Goal: Task Accomplishment & Management: Manage account settings

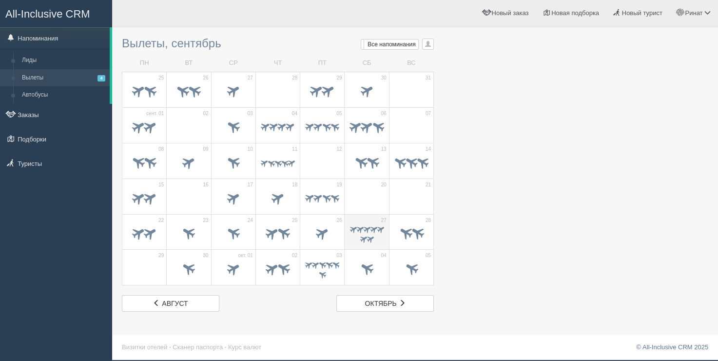
click at [372, 228] on span at bounding box center [373, 228] width 9 height 9
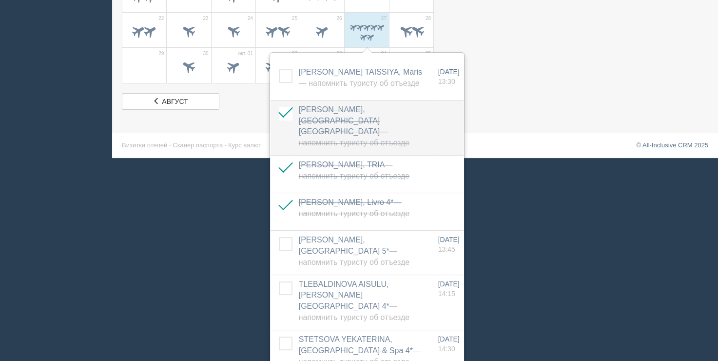
scroll to position [205, 0]
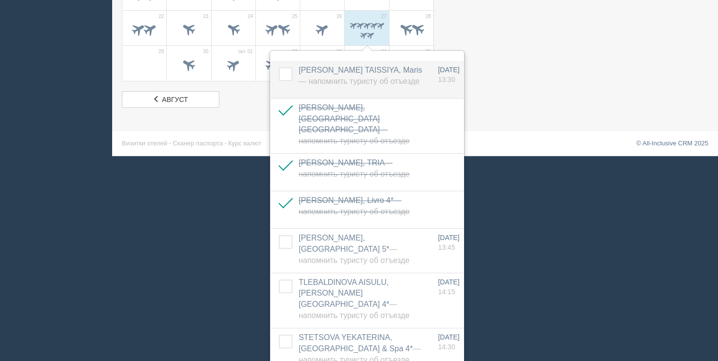
click at [279, 67] on label at bounding box center [279, 67] width 0 height 0
click at [0, 0] on input "checkbox" at bounding box center [0, 0] width 0 height 0
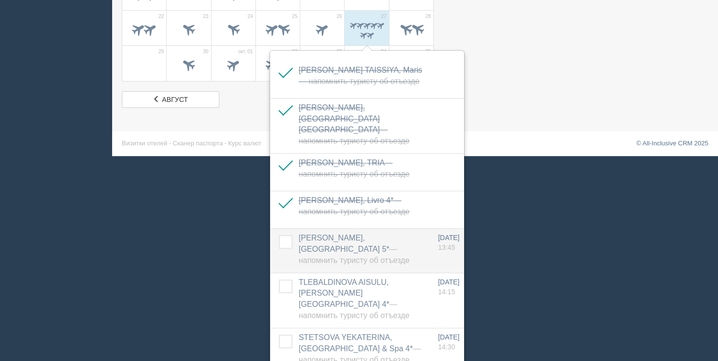
click at [279, 235] on label at bounding box center [279, 235] width 0 height 0
click at [0, 0] on input "checkbox" at bounding box center [0, 0] width 0 height 0
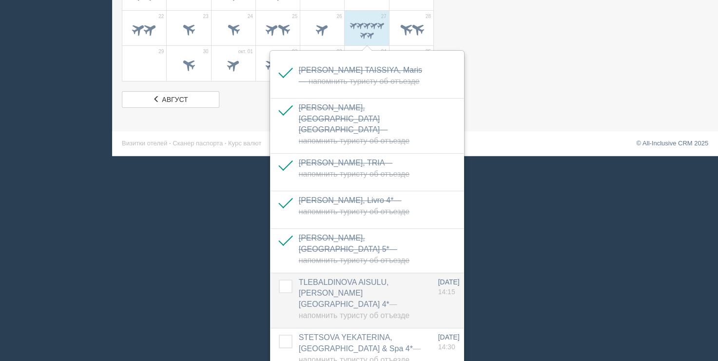
click at [279, 279] on label at bounding box center [279, 279] width 0 height 0
click at [0, 0] on input "checkbox" at bounding box center [0, 0] width 0 height 0
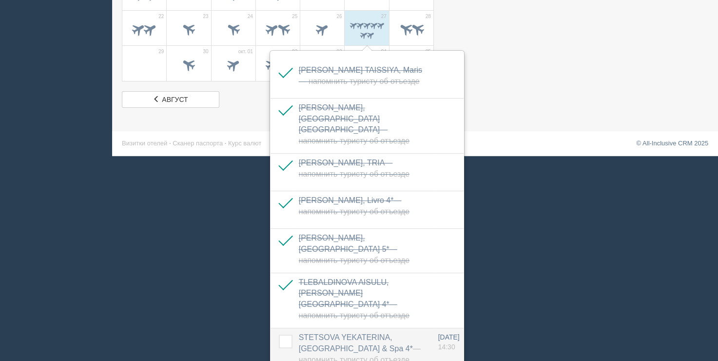
click at [279, 334] on label at bounding box center [279, 334] width 0 height 0
click at [0, 0] on input "checkbox" at bounding box center [0, 0] width 0 height 0
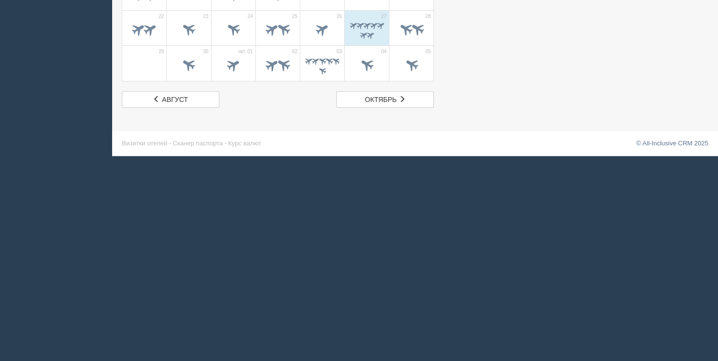
scroll to position [1, 0]
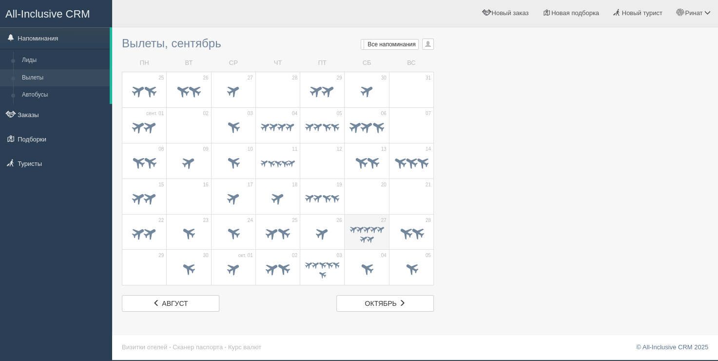
click at [370, 231] on span at bounding box center [373, 228] width 9 height 9
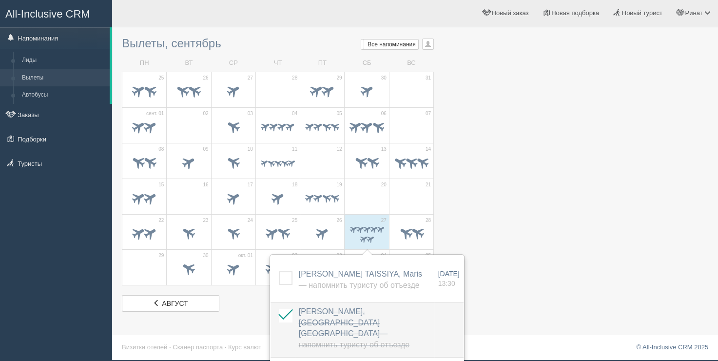
scroll to position [205, 0]
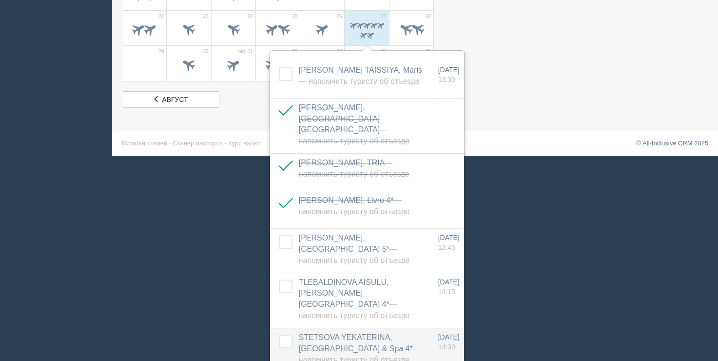
click at [279, 334] on label at bounding box center [279, 334] width 0 height 0
click at [0, 0] on input "checkbox" at bounding box center [0, 0] width 0 height 0
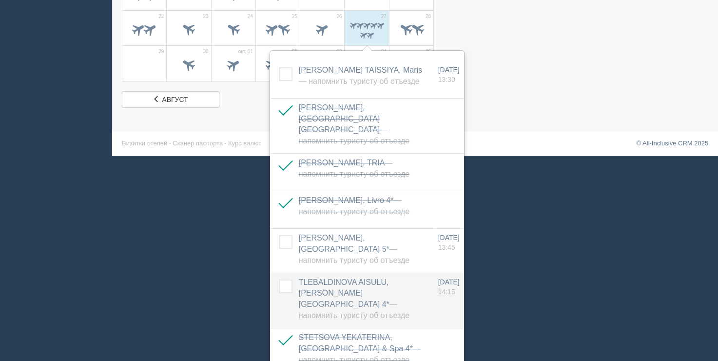
click at [279, 279] on label at bounding box center [279, 279] width 0 height 0
click at [0, 0] on input "checkbox" at bounding box center [0, 0] width 0 height 0
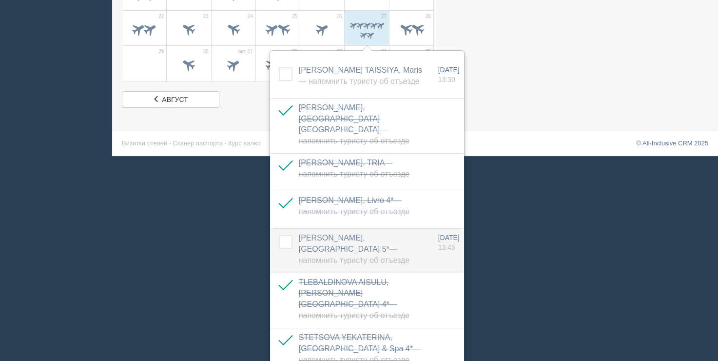
click at [285, 234] on td at bounding box center [282, 251] width 24 height 44
click at [279, 235] on label at bounding box center [279, 235] width 0 height 0
click at [0, 0] on input "checkbox" at bounding box center [0, 0] width 0 height 0
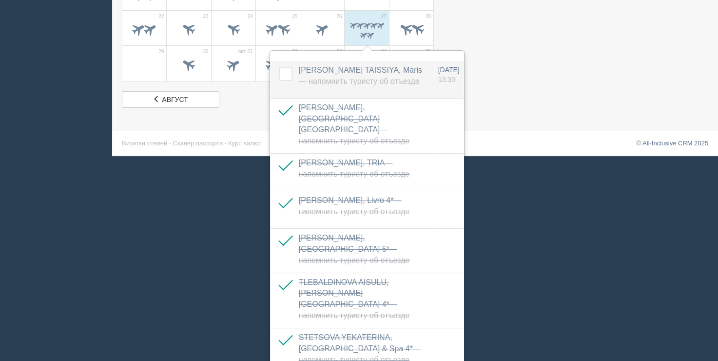
click at [279, 67] on label at bounding box center [279, 67] width 0 height 0
click at [0, 0] on input "checkbox" at bounding box center [0, 0] width 0 height 0
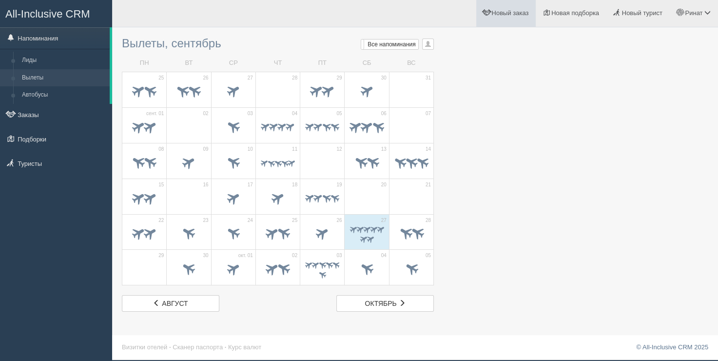
scroll to position [1, 0]
click at [400, 218] on td "28" at bounding box center [411, 232] width 44 height 36
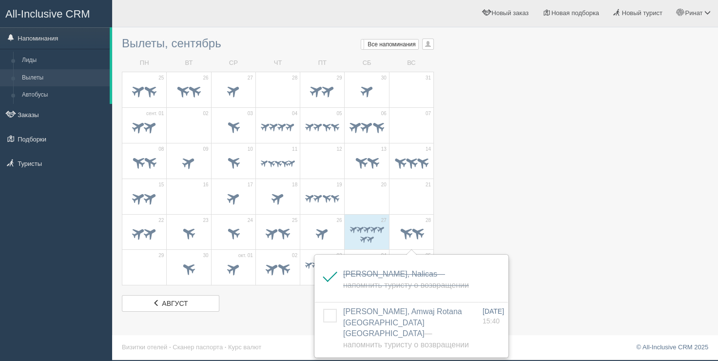
click at [390, 134] on td "07" at bounding box center [411, 125] width 44 height 36
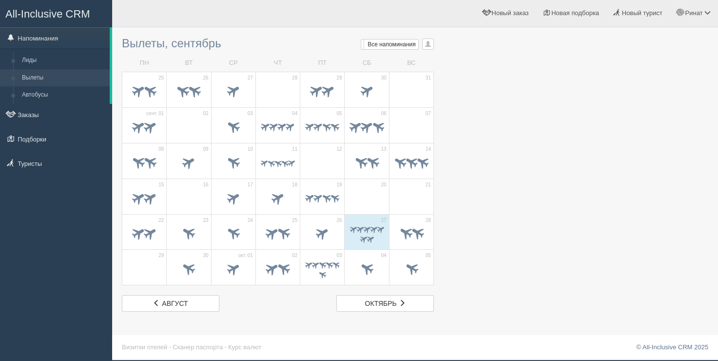
scroll to position [1, 0]
click at [135, 279] on td "29" at bounding box center [144, 267] width 44 height 36
click at [172, 275] on span at bounding box center [188, 269] width 34 height 17
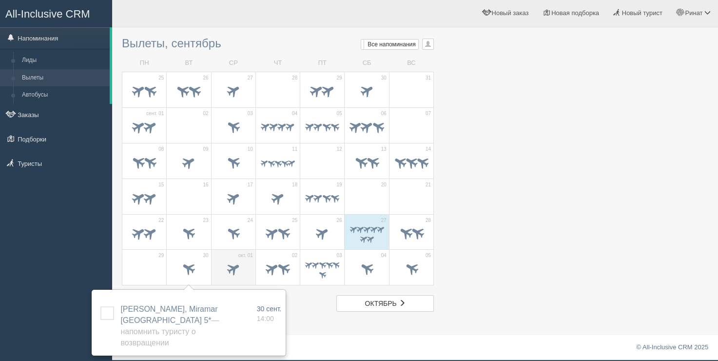
click at [228, 265] on span at bounding box center [233, 268] width 16 height 16
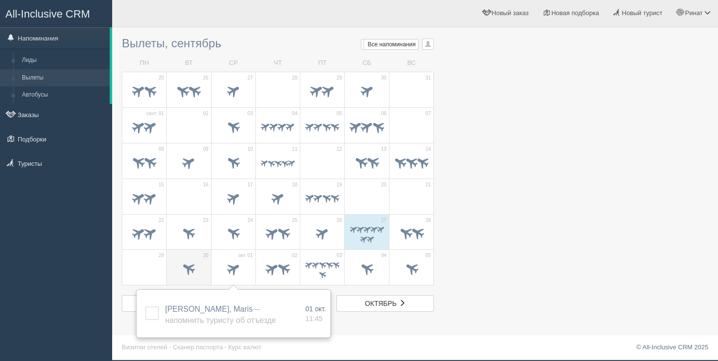
drag, startPoint x: 197, startPoint y: 267, endPoint x: 260, endPoint y: 268, distance: 62.9
click at [197, 267] on span at bounding box center [189, 268] width 16 height 16
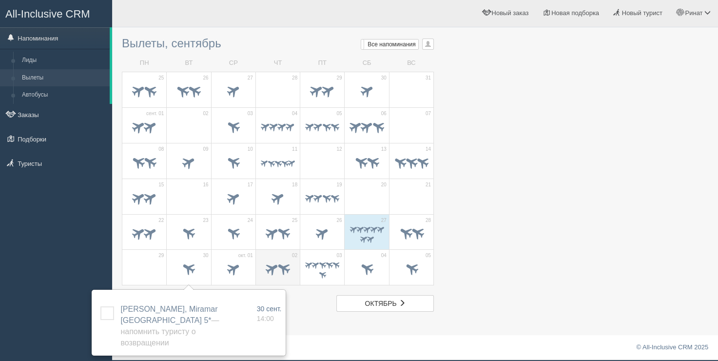
click at [270, 269] on span at bounding box center [272, 268] width 16 height 16
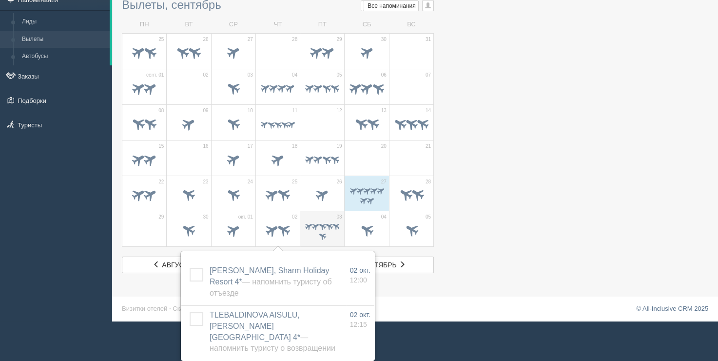
click at [317, 227] on span at bounding box center [315, 225] width 9 height 9
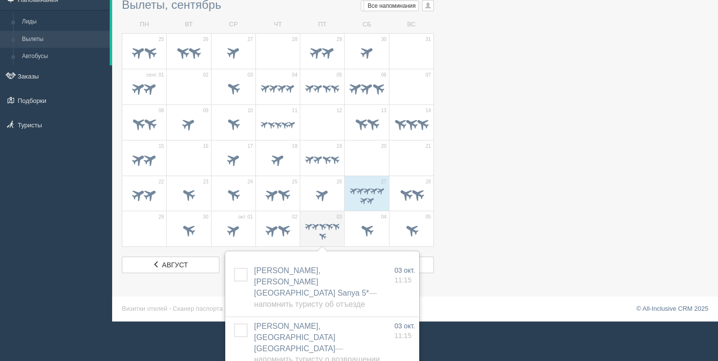
scroll to position [196, 0]
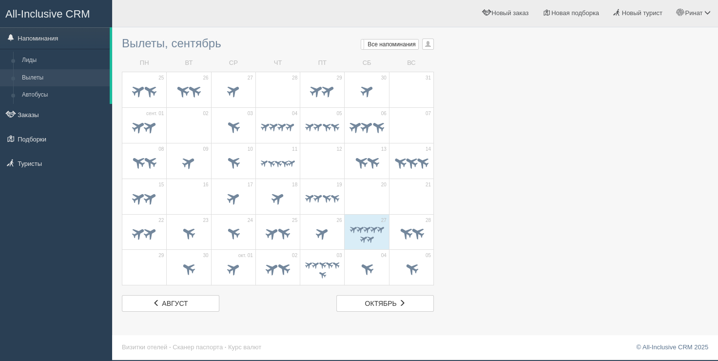
scroll to position [1, 0]
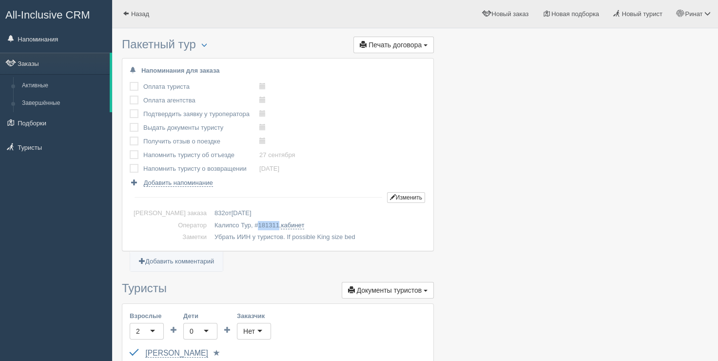
click at [258, 228] on span "181311" at bounding box center [268, 224] width 21 height 7
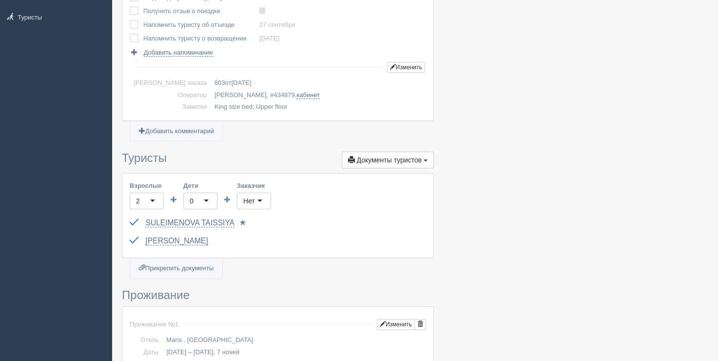
scroll to position [97, 0]
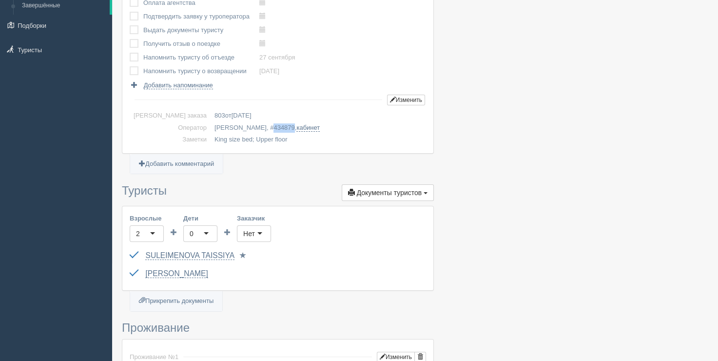
click at [273, 127] on span "434879" at bounding box center [283, 127] width 21 height 7
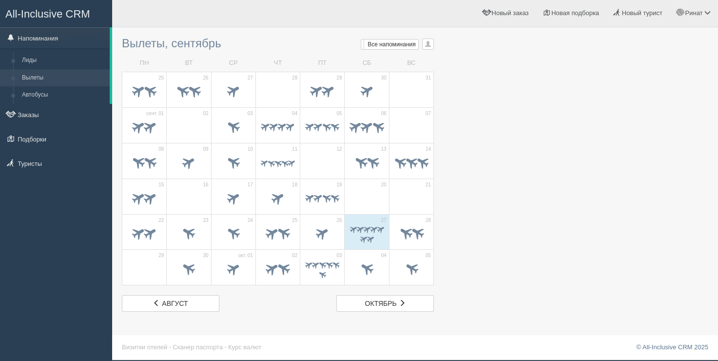
scroll to position [1, 0]
click at [174, 259] on div at bounding box center [188, 269] width 34 height 20
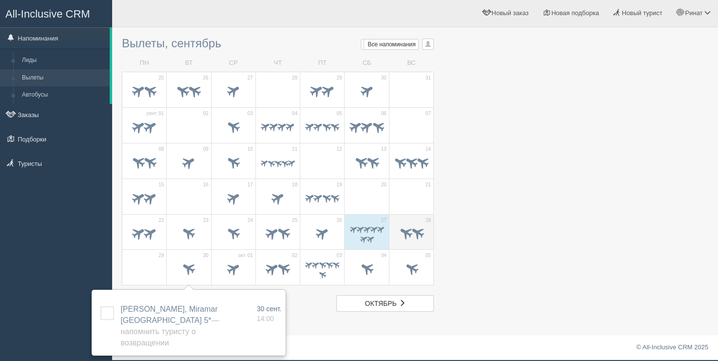
click at [393, 228] on td "28" at bounding box center [411, 232] width 44 height 36
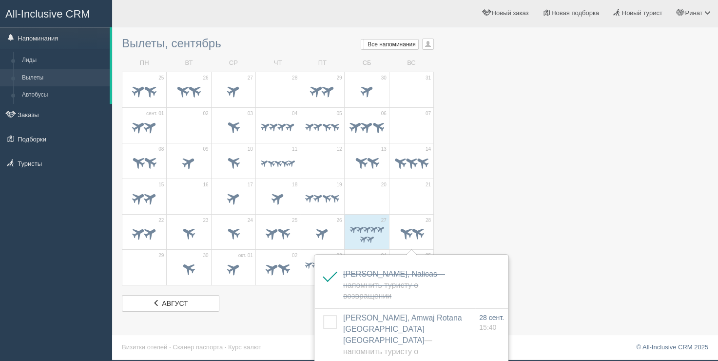
click at [510, 250] on div at bounding box center [415, 171] width 586 height 279
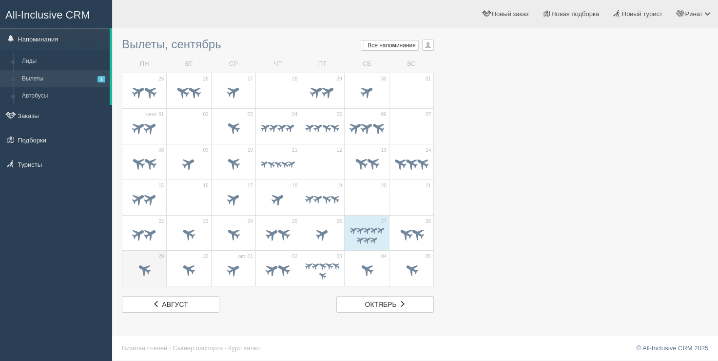
click at [156, 263] on span at bounding box center [144, 270] width 34 height 17
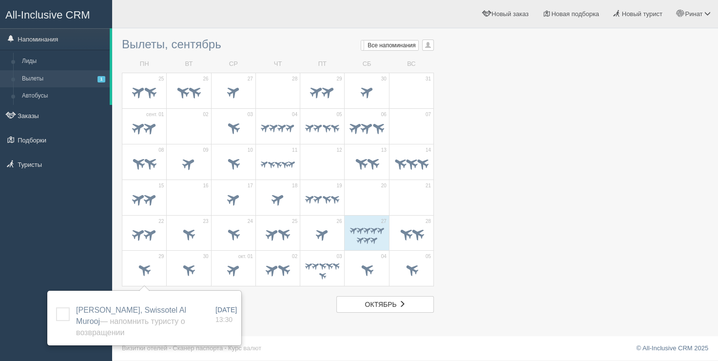
click at [414, 85] on span at bounding box center [411, 93] width 34 height 17
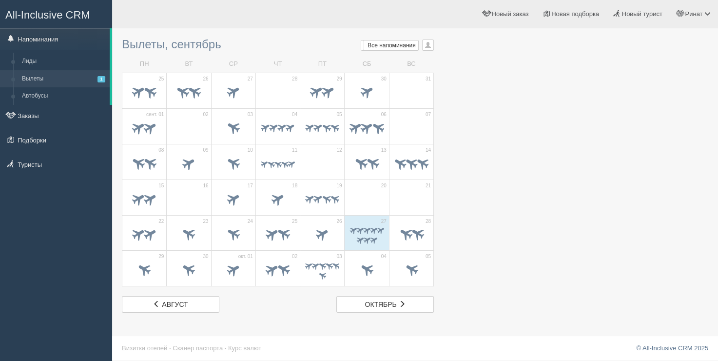
drag, startPoint x: 268, startPoint y: 37, endPoint x: 133, endPoint y: 4, distance: 139.9
click at [266, 38] on div "Вылеты, сентябрь Мои напоминания Мои Все напоминания Все Все напоминания Все Мо…" at bounding box center [278, 172] width 312 height 279
click at [419, 228] on span at bounding box center [417, 234] width 16 height 16
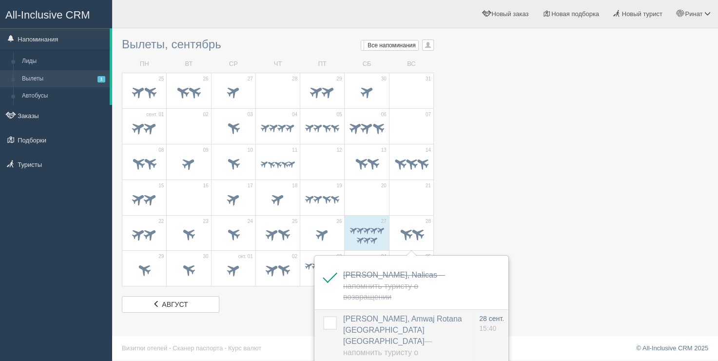
click at [323, 316] on label at bounding box center [323, 316] width 0 height 0
click at [0, 0] on input "checkbox" at bounding box center [0, 0] width 0 height 0
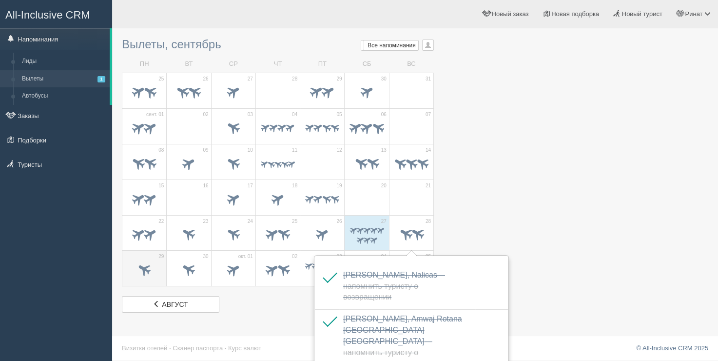
click at [150, 263] on span at bounding box center [144, 270] width 34 height 17
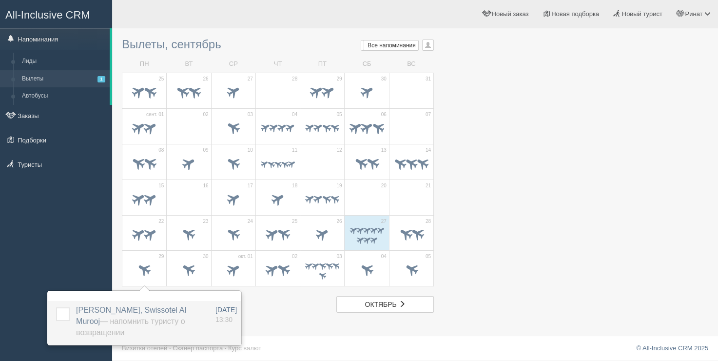
click at [57, 314] on td at bounding box center [60, 323] width 24 height 44
click at [56, 307] on label at bounding box center [56, 307] width 0 height 0
click at [0, 0] on input "checkbox" at bounding box center [0, 0] width 0 height 0
click at [274, 55] on div "Вылеты, сентябрь Мои напоминания Мои Все напоминания Все Все напоминания Все Мо…" at bounding box center [278, 172] width 312 height 279
